Goal: Use online tool/utility

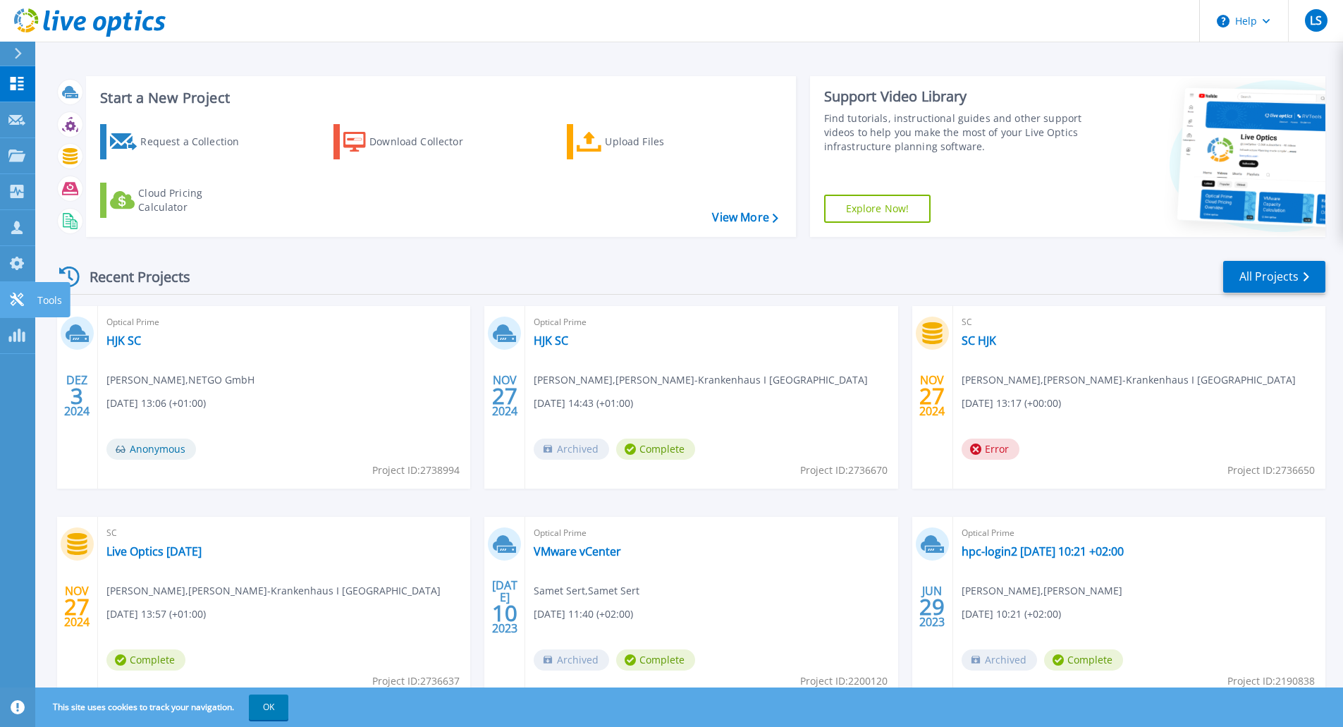
click at [40, 296] on p "Tools" at bounding box center [49, 300] width 25 height 37
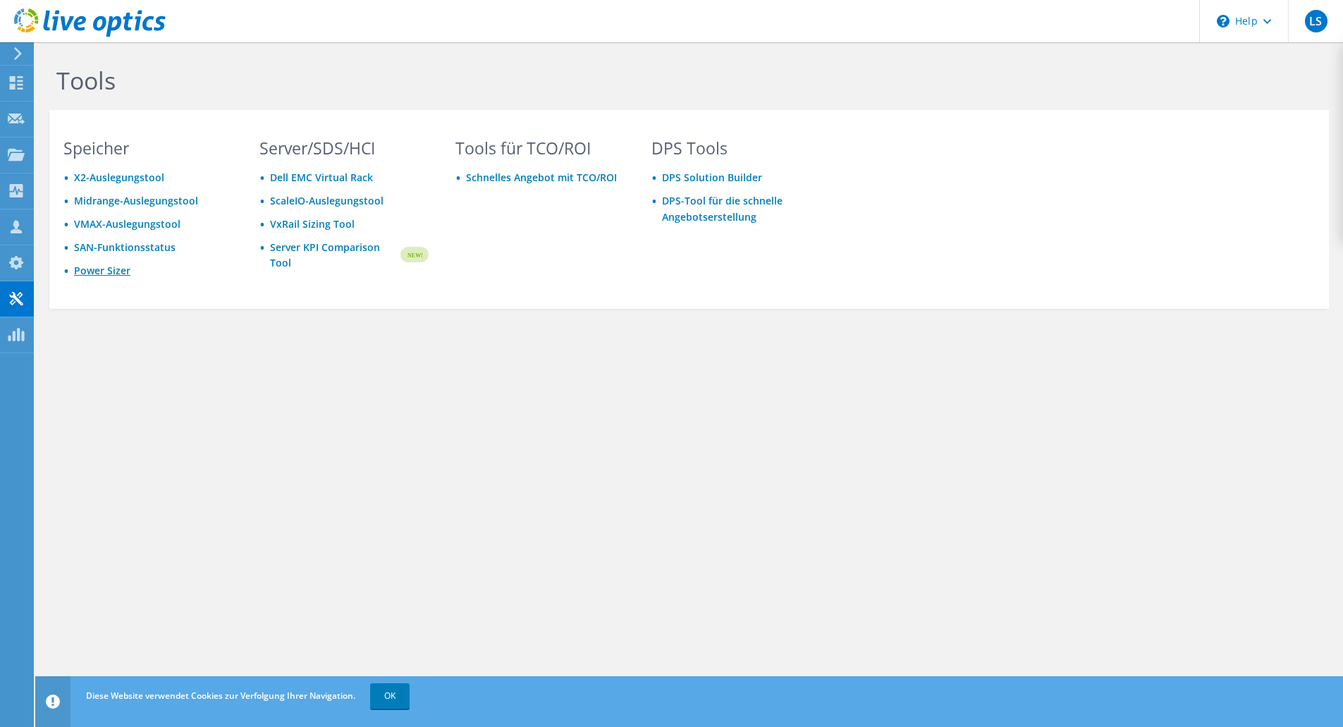
click at [107, 276] on link "Power Sizer" at bounding box center [102, 270] width 56 height 13
